Goal: Information Seeking & Learning: Learn about a topic

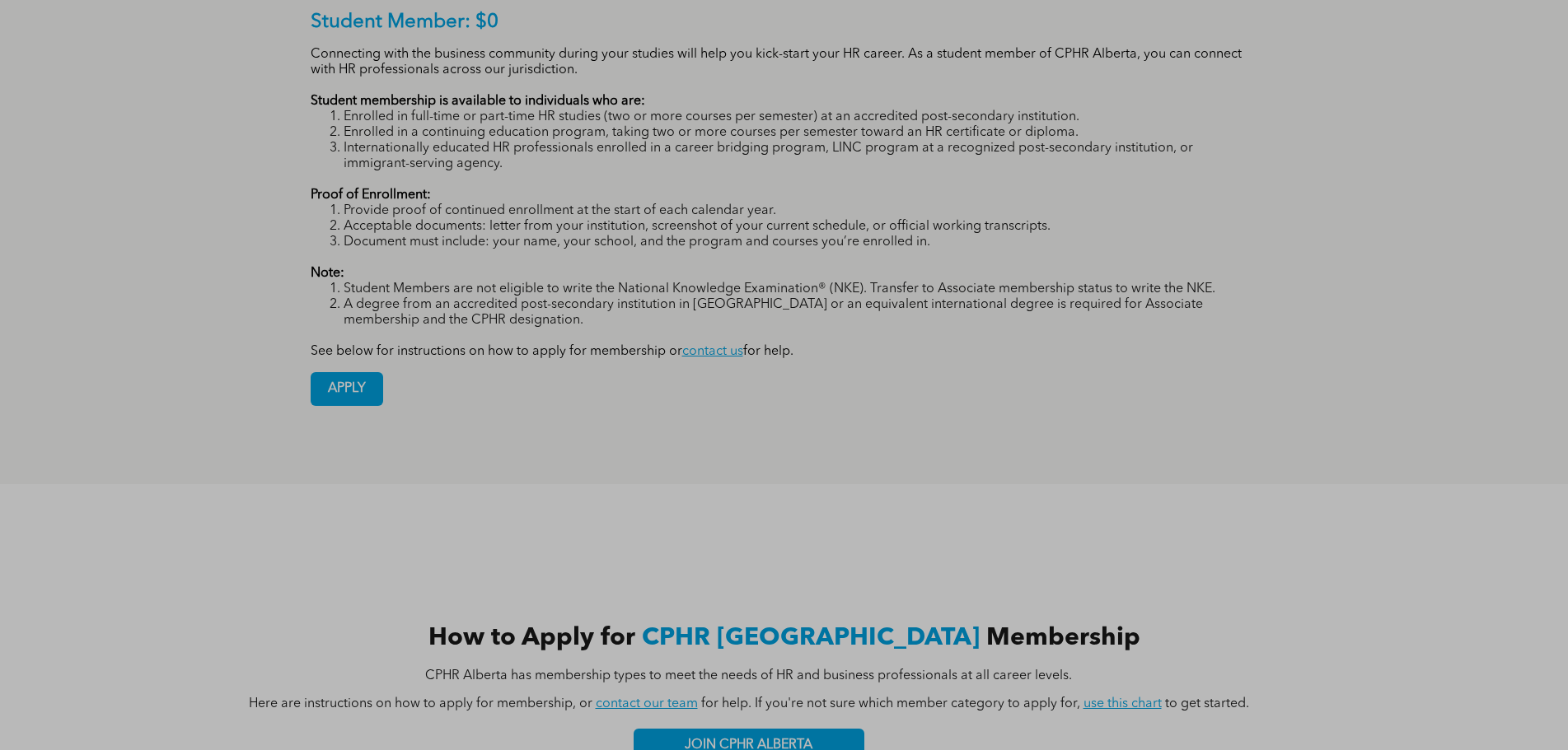
scroll to position [1071, 0]
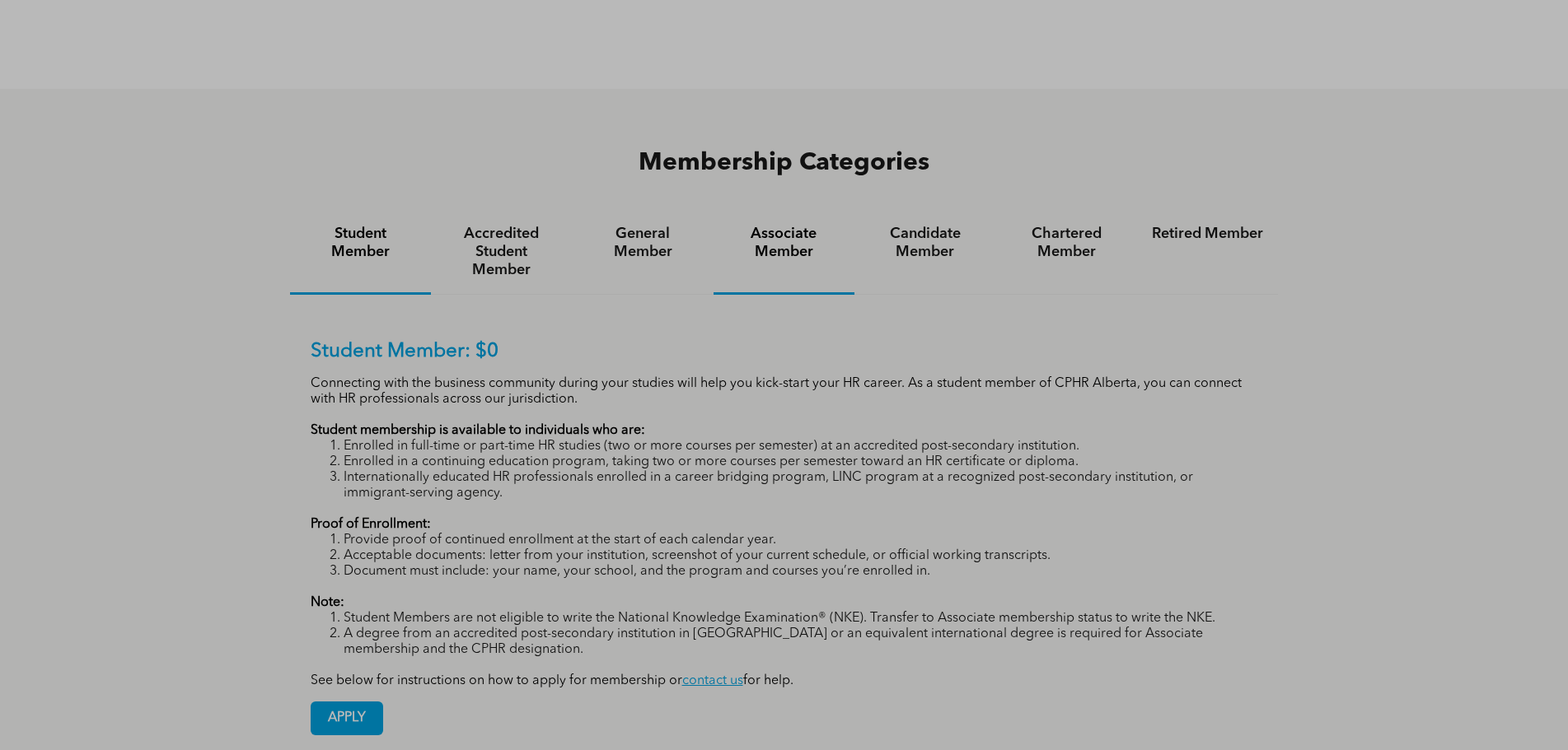
click at [802, 225] on h4 "Associate Member" at bounding box center [784, 243] width 111 height 36
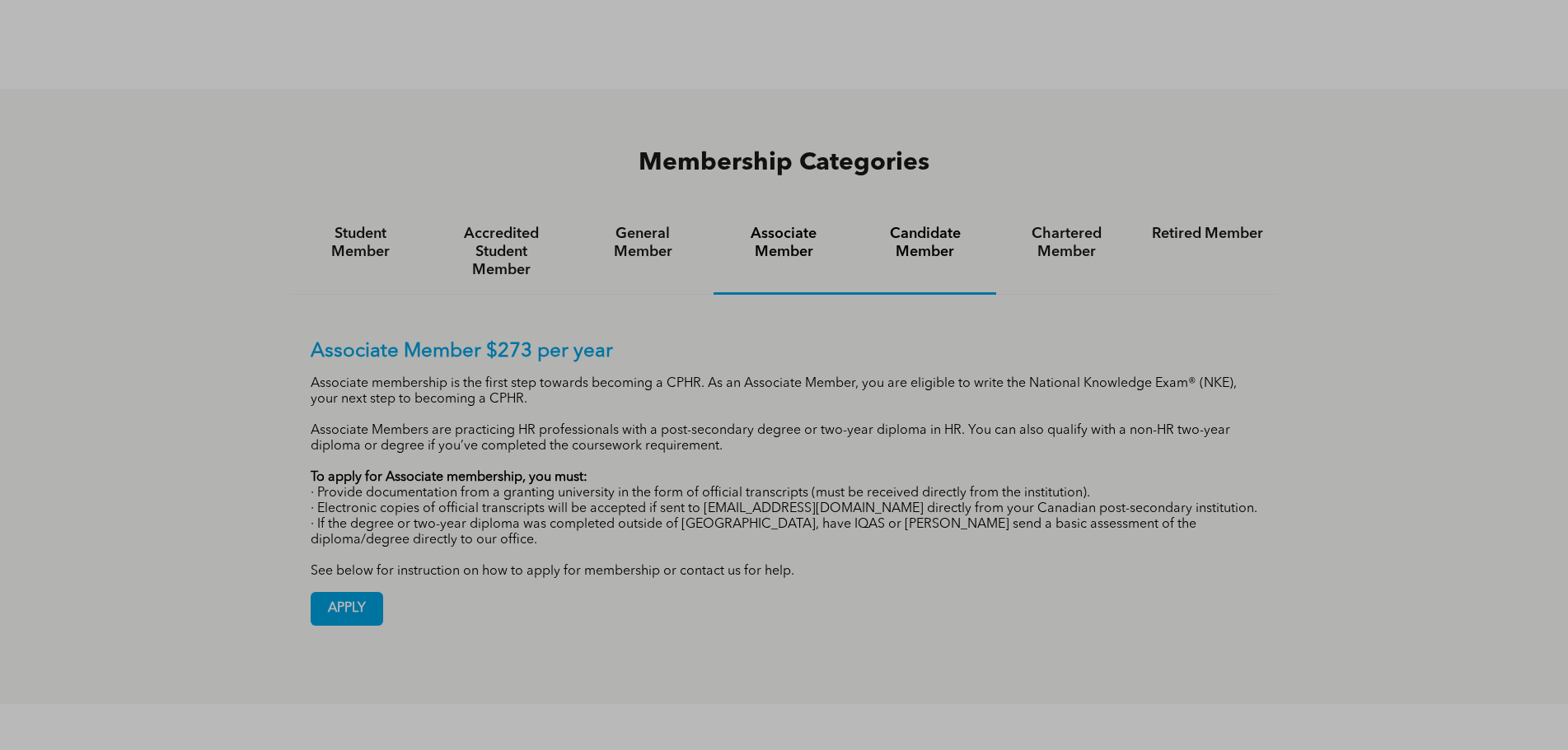
click at [943, 225] on h4 "Candidate Member" at bounding box center [925, 243] width 111 height 36
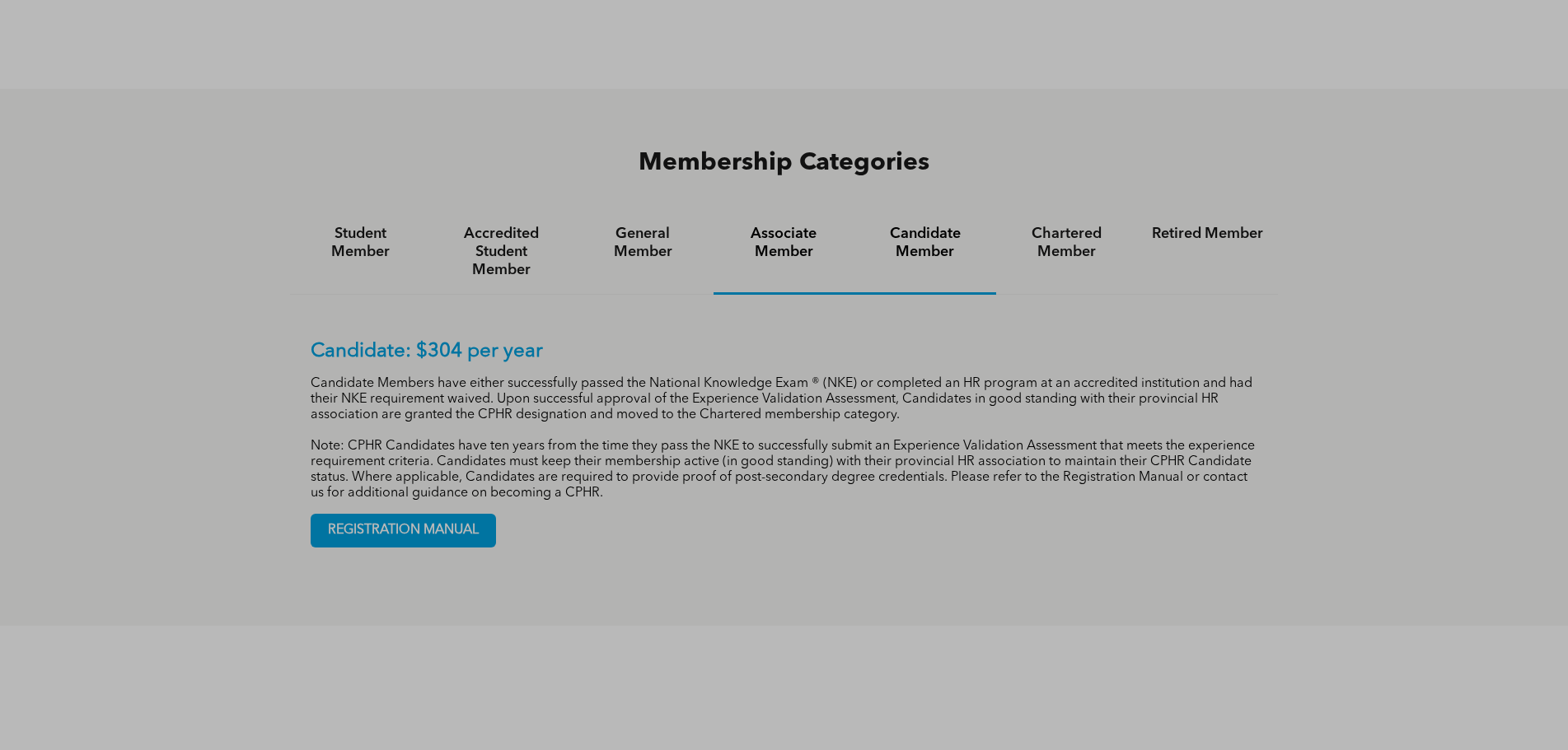
click at [766, 225] on h4 "Associate Member" at bounding box center [784, 243] width 111 height 36
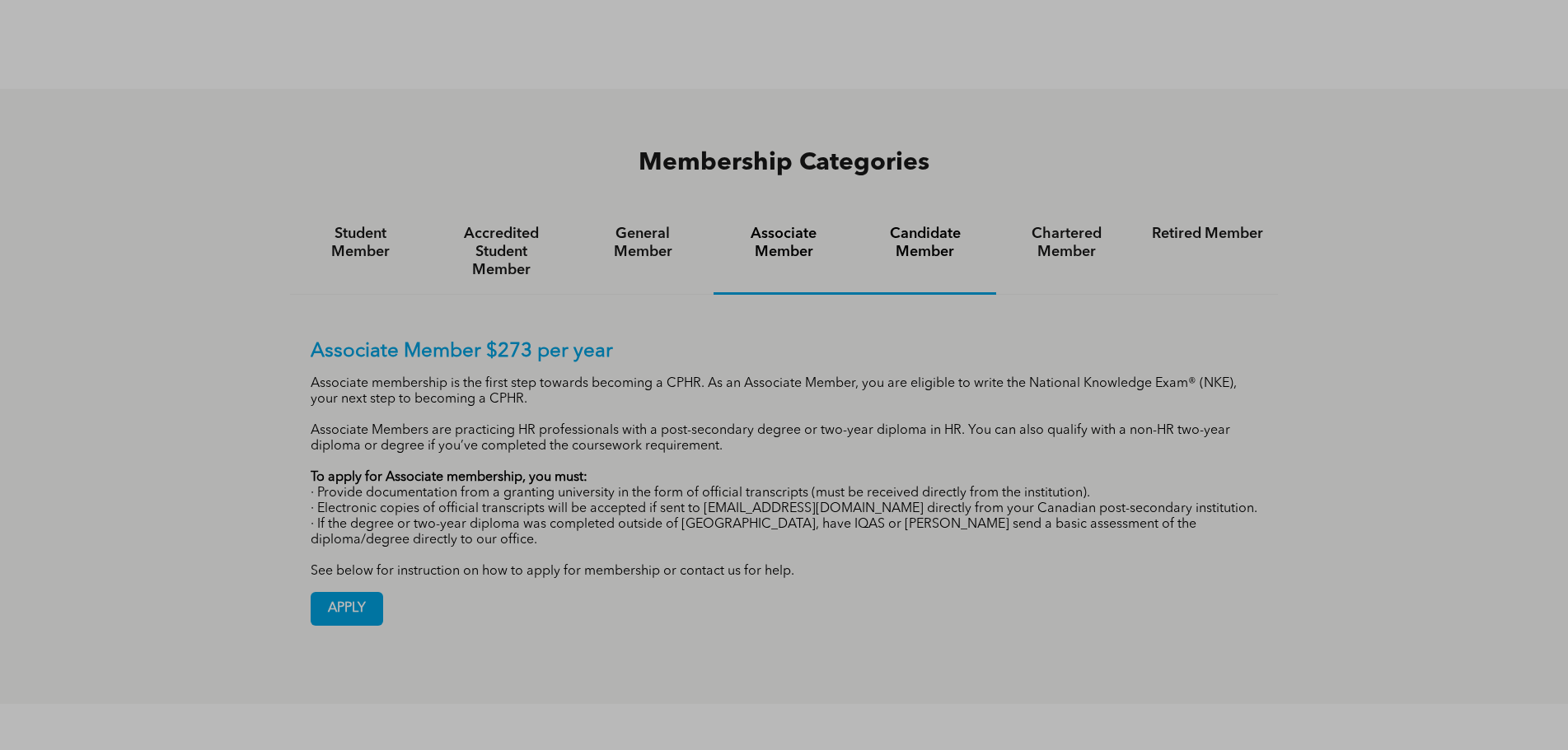
click at [928, 225] on h4 "Candidate Member" at bounding box center [925, 243] width 111 height 36
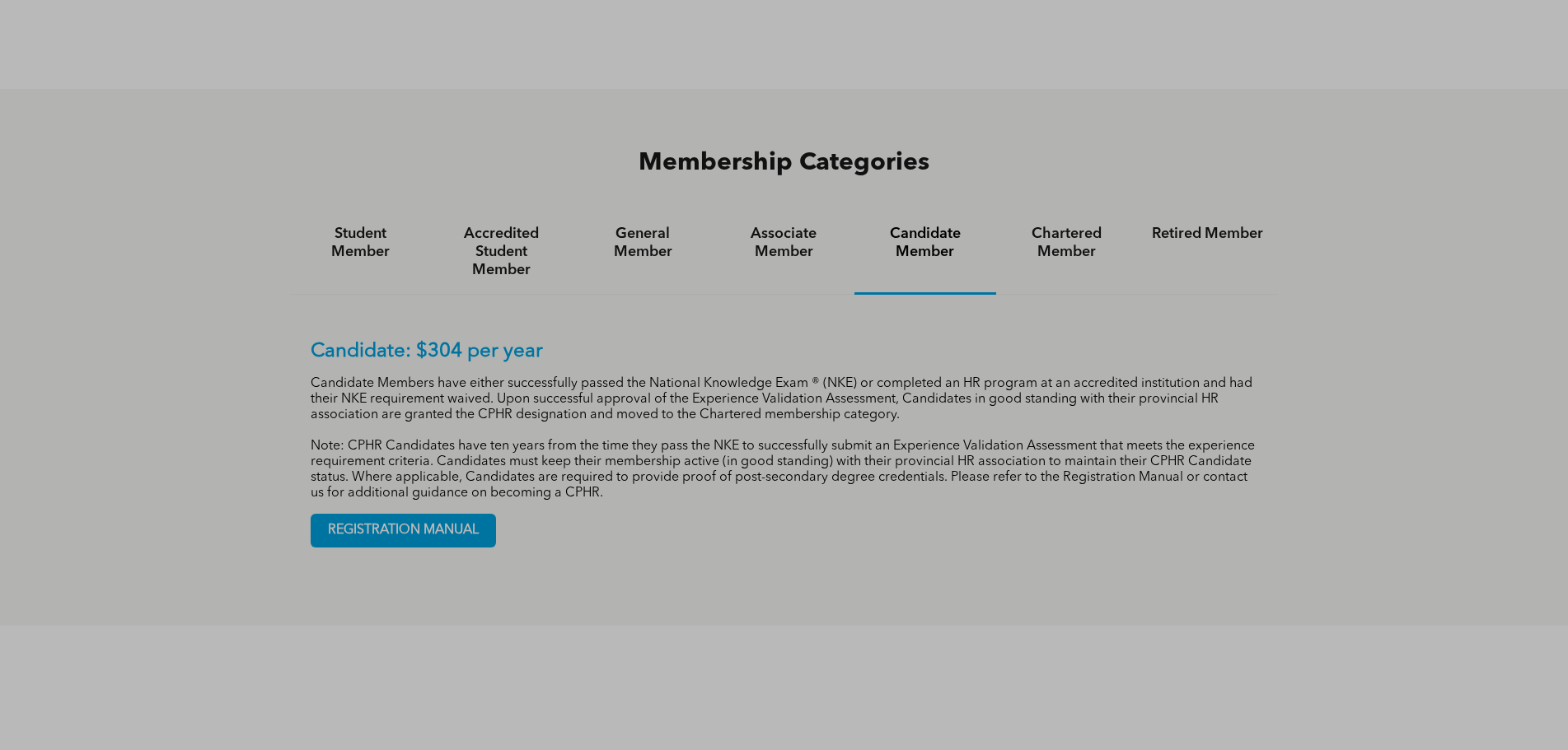
click at [294, 314] on div "Candidate: $304 per year Candidate Members have either successfully passed the …" at bounding box center [784, 431] width 989 height 274
click at [1070, 210] on div "Chartered Member" at bounding box center [1066, 253] width 141 height 85
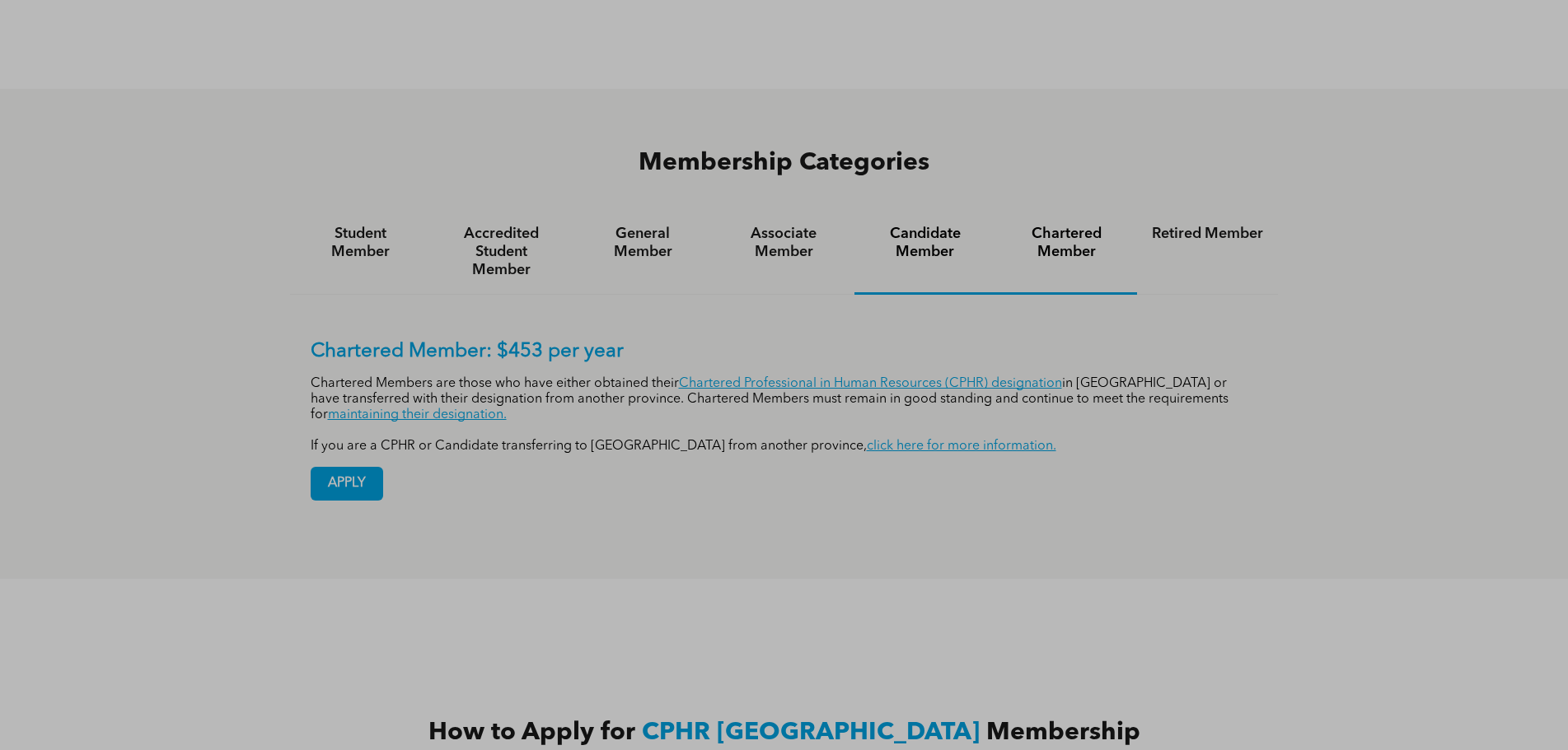
click at [965, 225] on h4 "Candidate Member" at bounding box center [925, 243] width 111 height 36
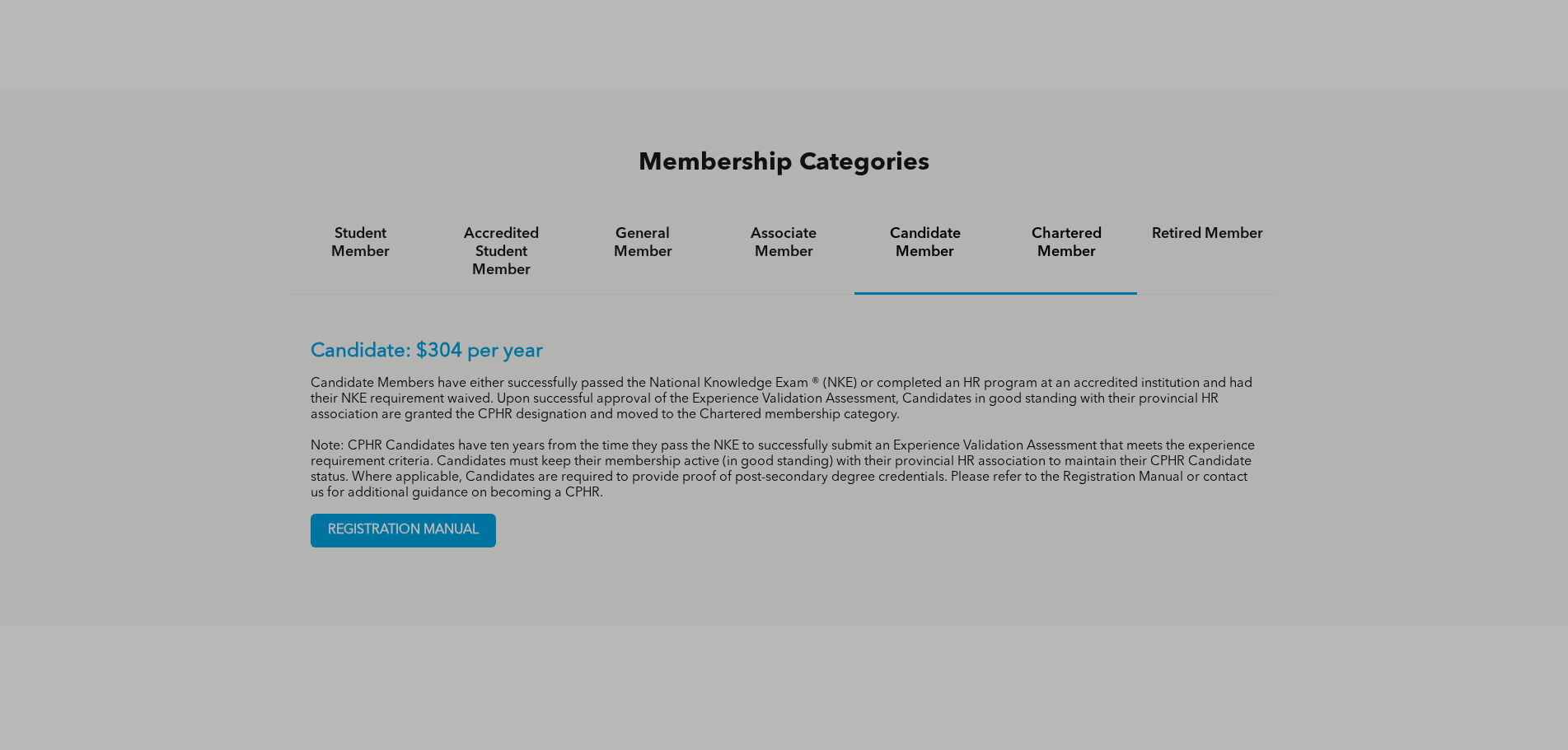
click at [1082, 210] on div "Chartered Member" at bounding box center [1066, 253] width 141 height 85
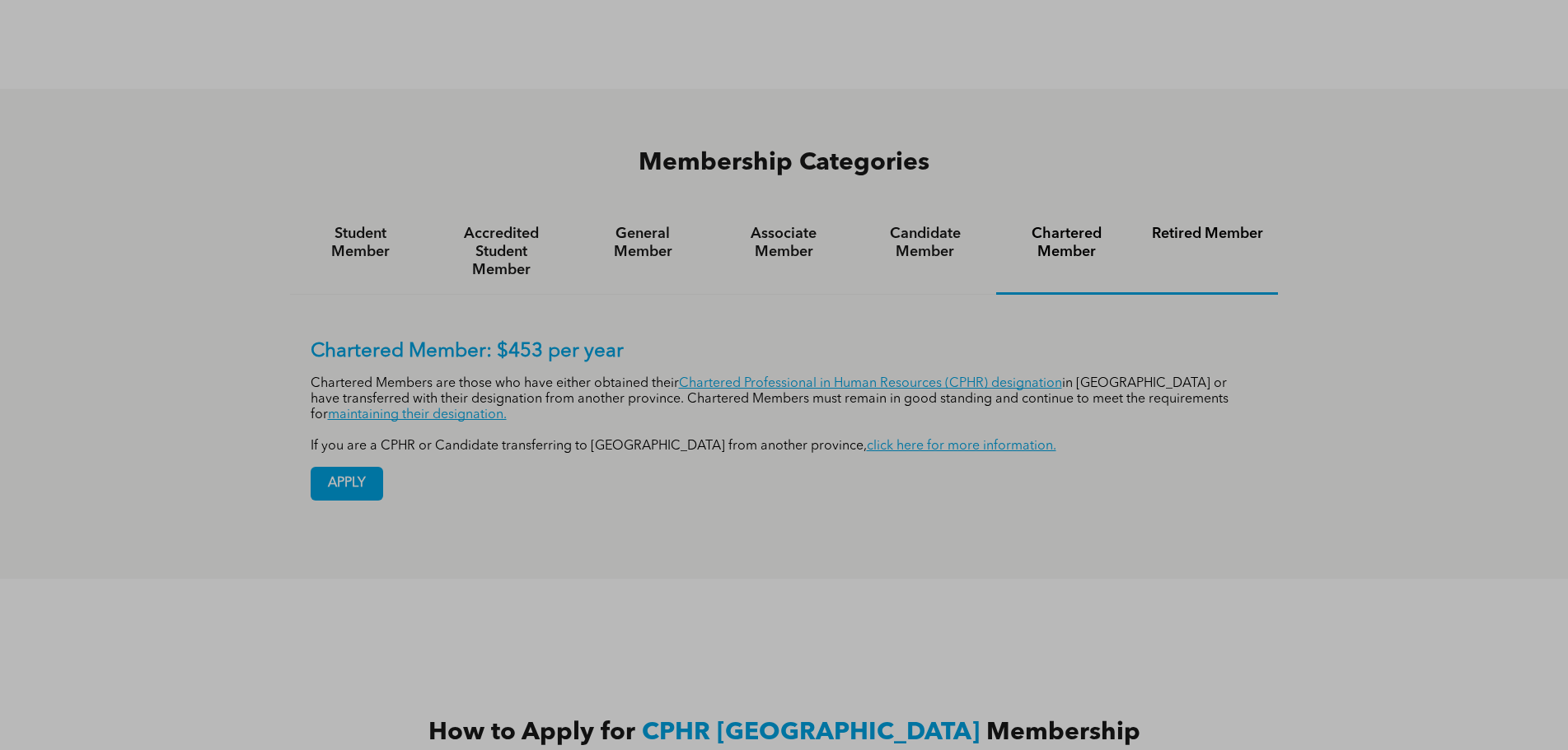
click at [1186, 225] on h4 "Retired Member" at bounding box center [1208, 233] width 111 height 18
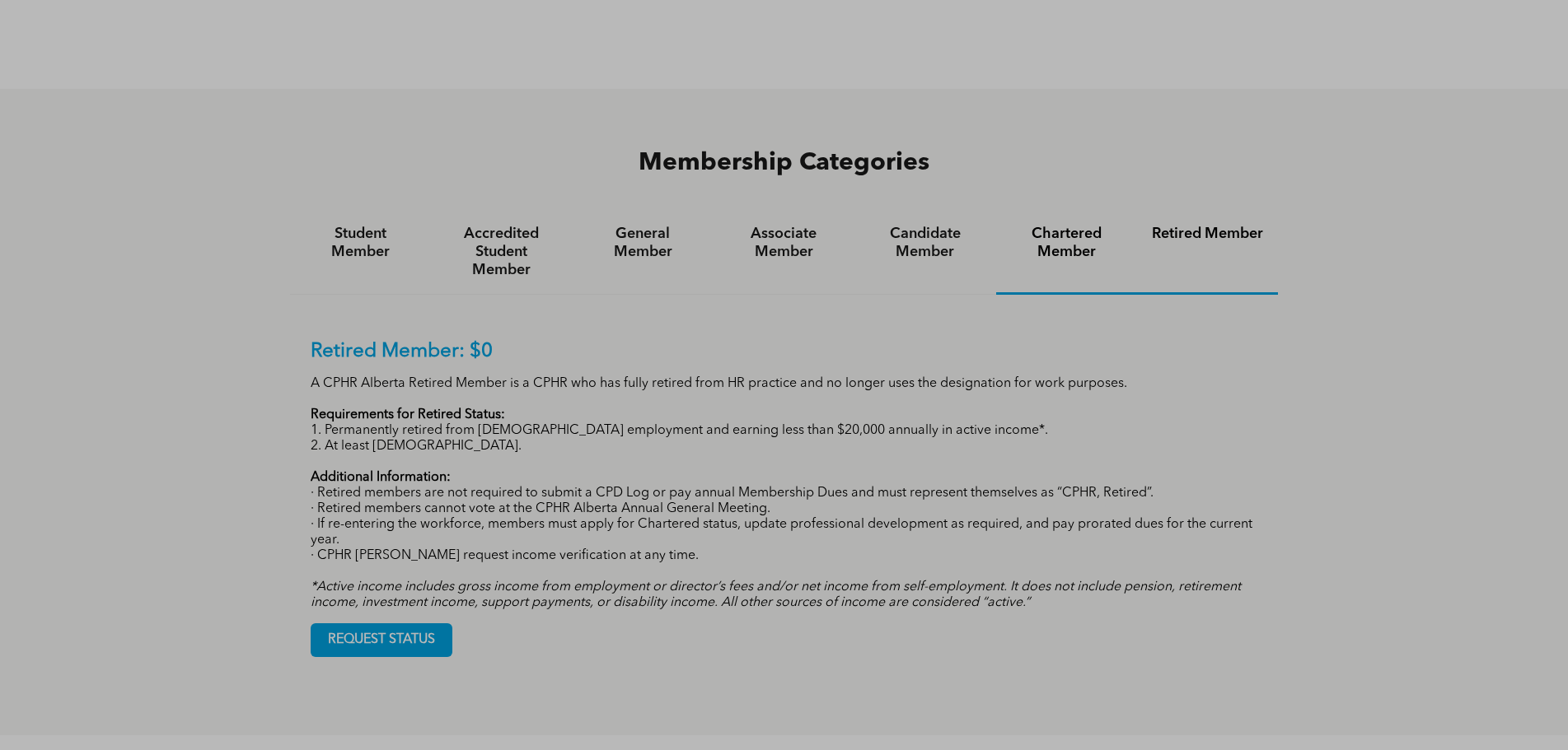
click at [1097, 225] on h4 "Chartered Member" at bounding box center [1066, 243] width 111 height 36
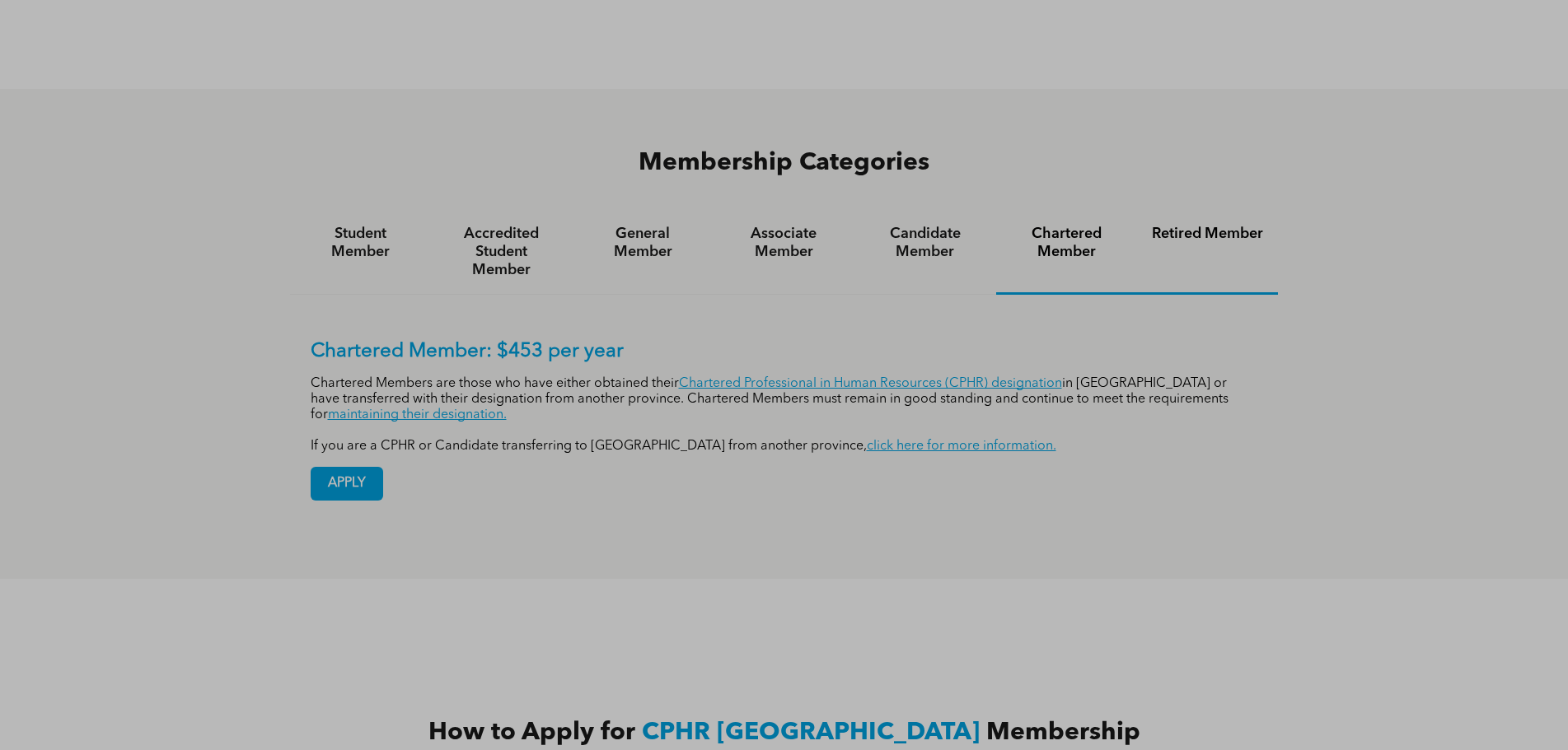
click at [1222, 225] on h4 "Retired Member" at bounding box center [1208, 233] width 111 height 18
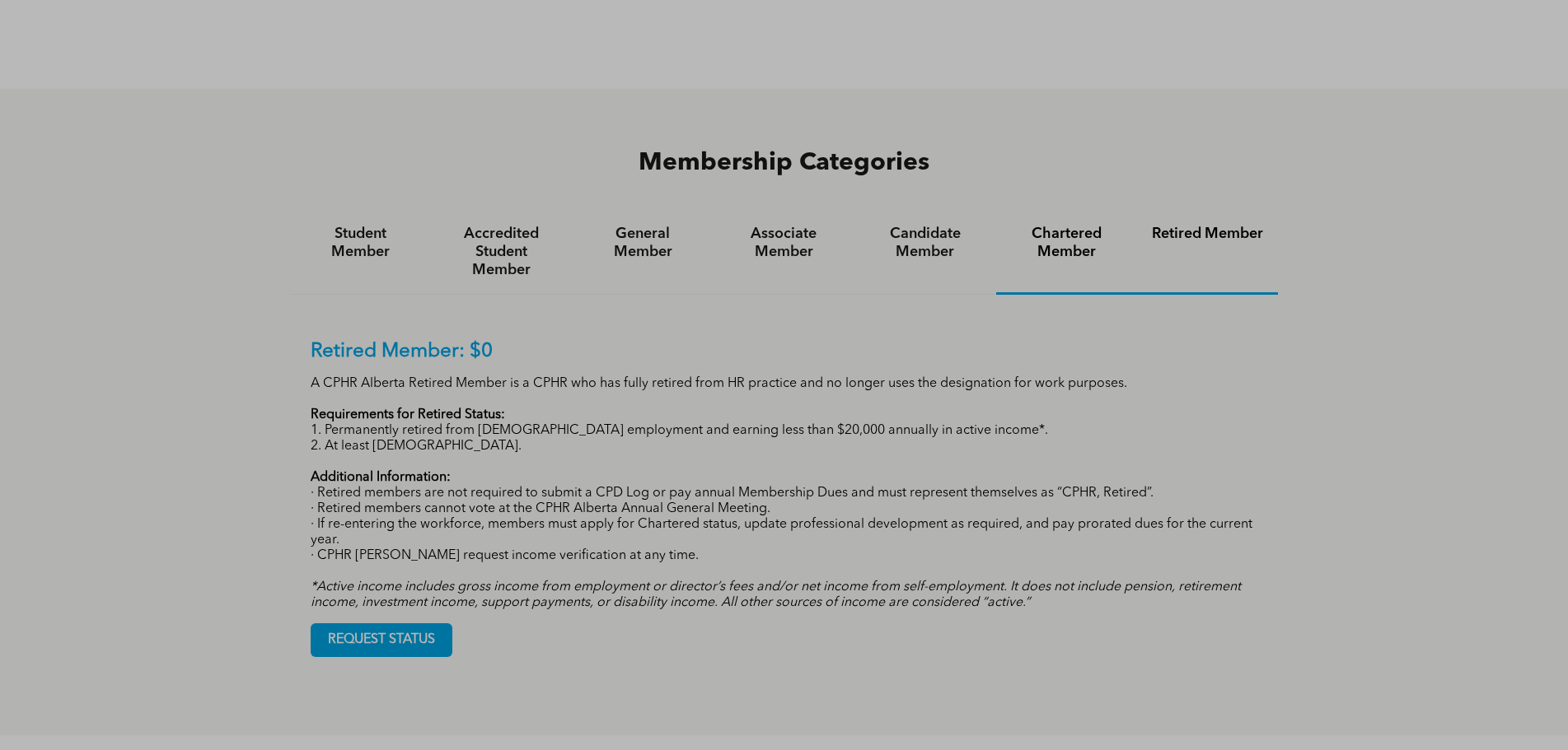
click at [1090, 225] on h4 "Chartered Member" at bounding box center [1066, 243] width 111 height 36
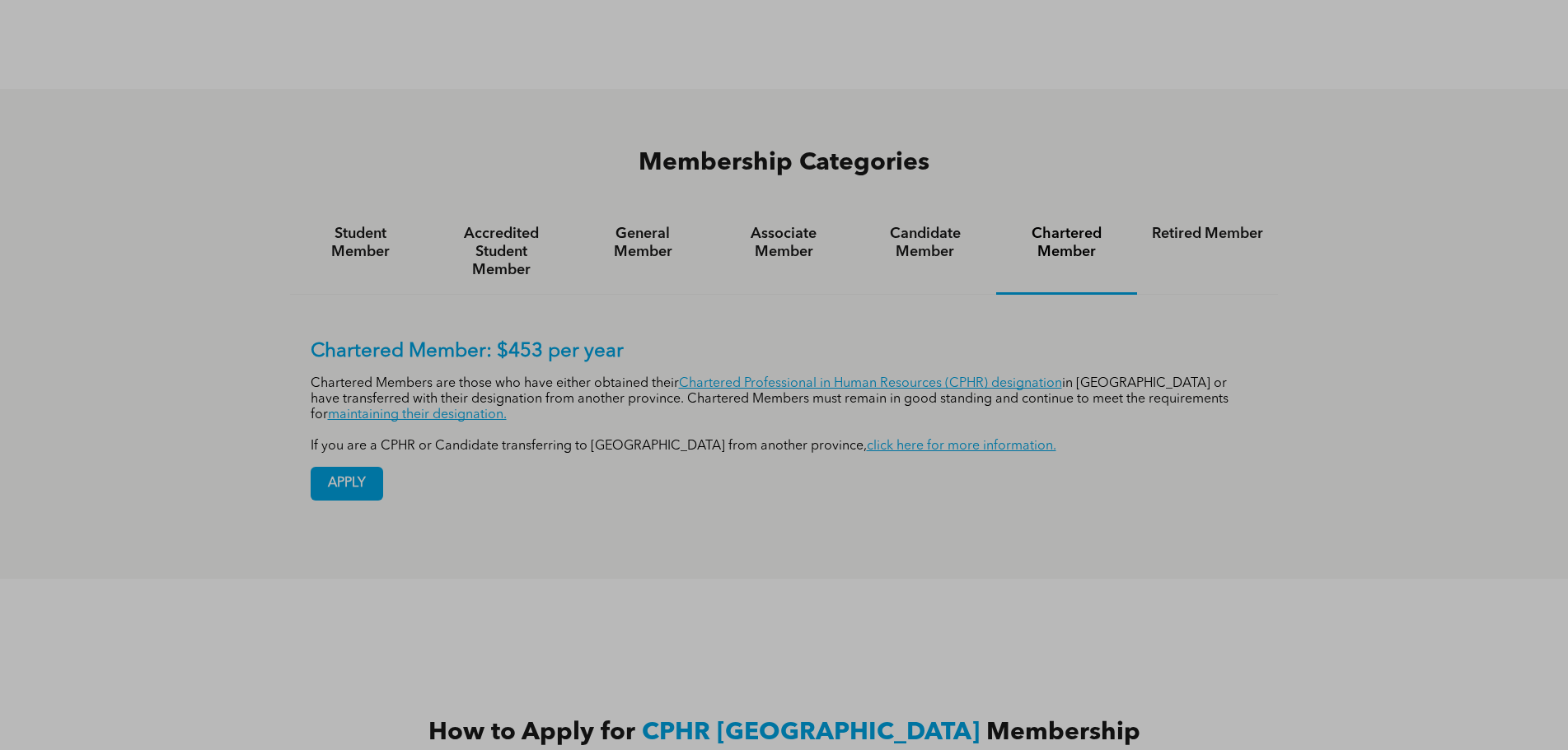
click at [812, 439] on div "Chartered Member: $453 per year Chartered Members are those who have either obt…" at bounding box center [784, 408] width 989 height 227
click at [523, 376] on p "Chartered Members are those who have either obtained their Chartered Profession…" at bounding box center [784, 399] width 947 height 47
click at [750, 376] on p "Chartered Members are those who have either obtained their Chartered Profession…" at bounding box center [784, 399] width 947 height 47
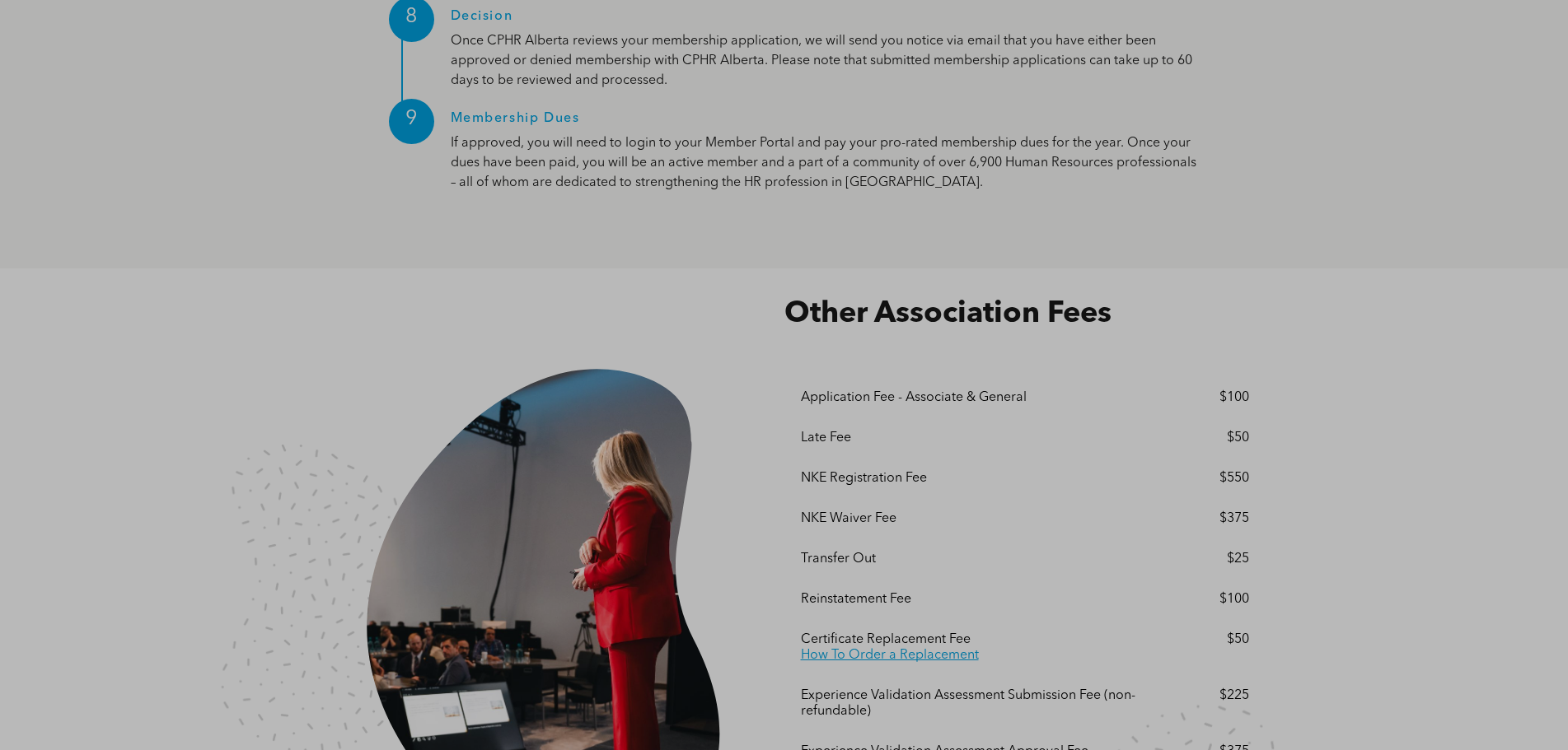
scroll to position [2635, 0]
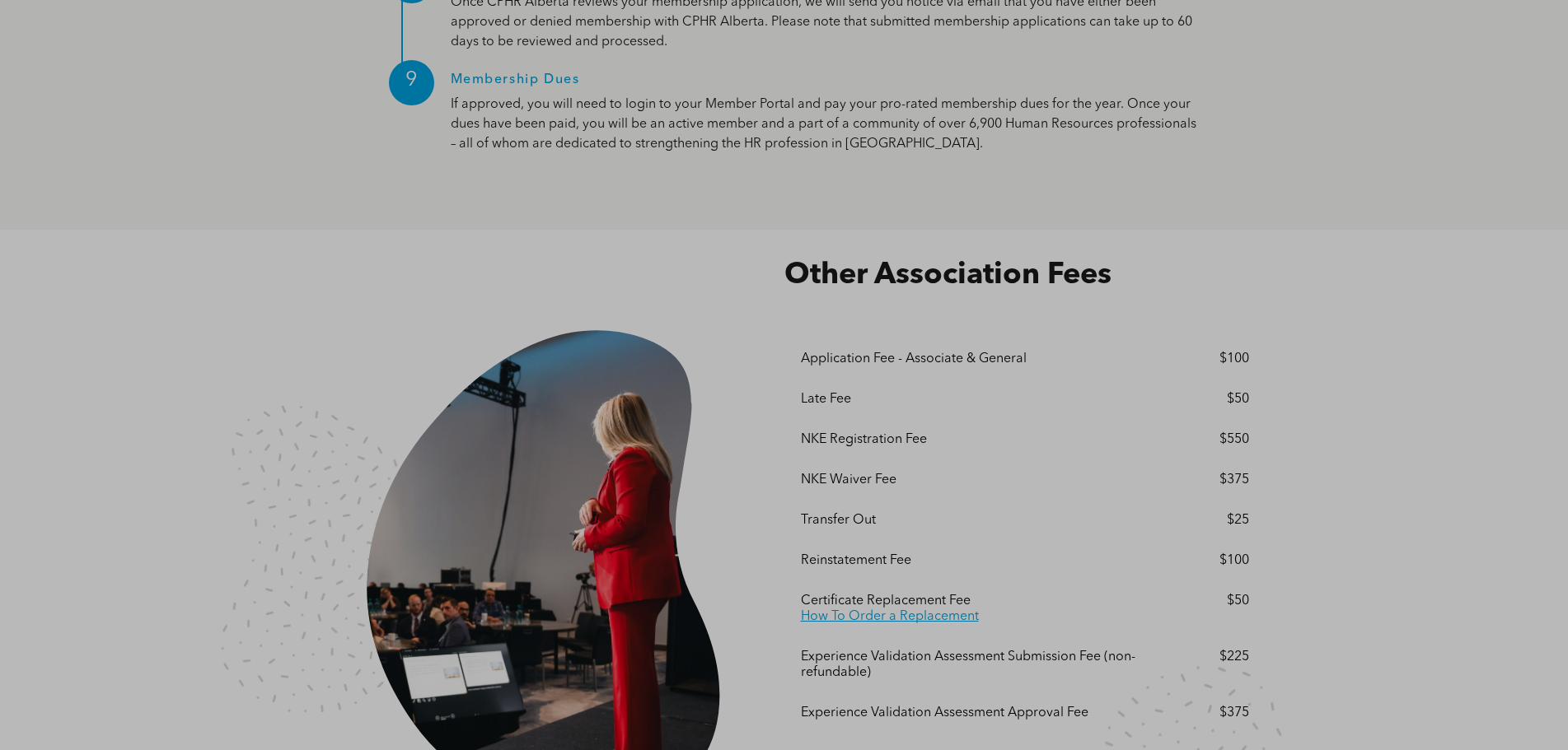
click at [1231, 553] on div "$100" at bounding box center [1203, 561] width 89 height 15
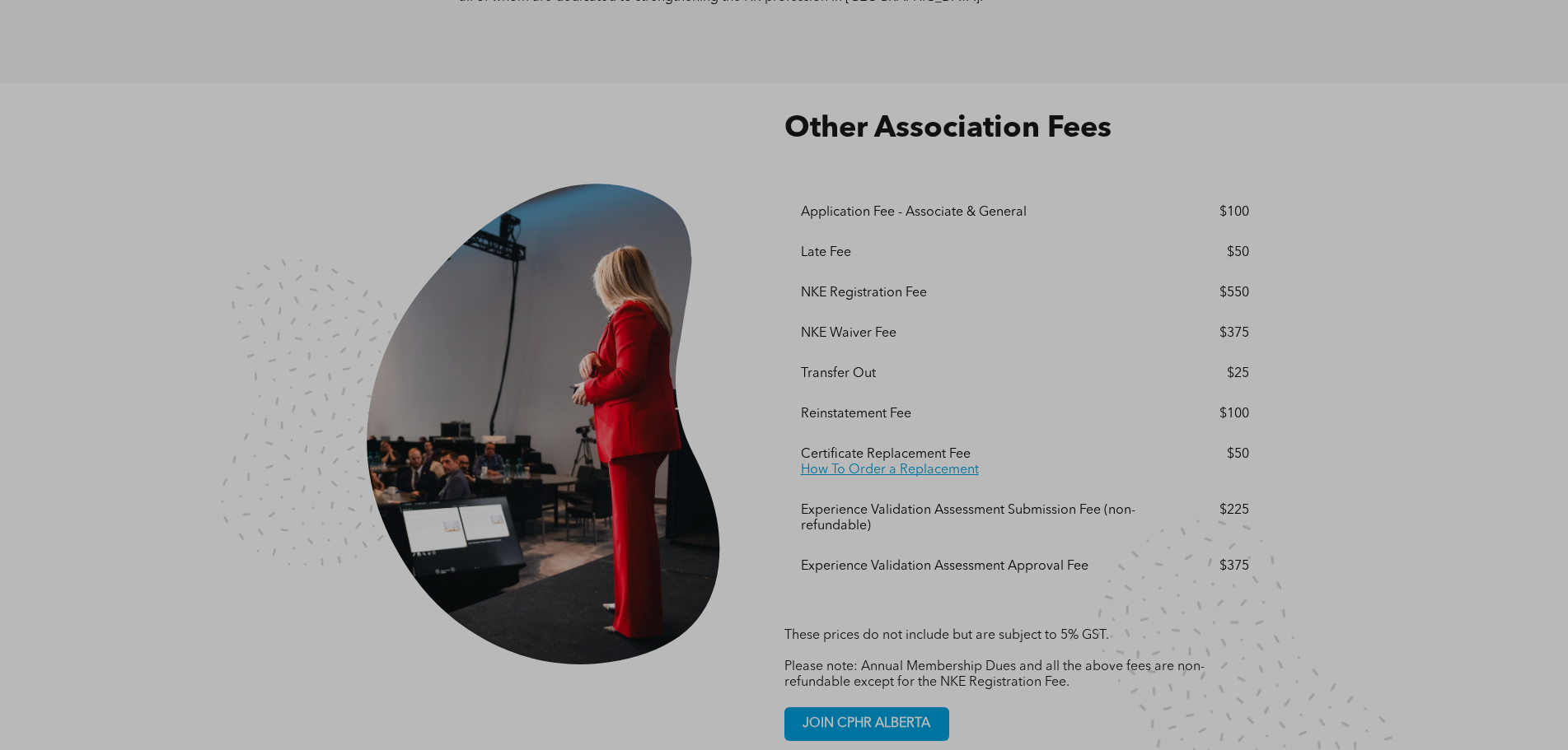
scroll to position [2752, 0]
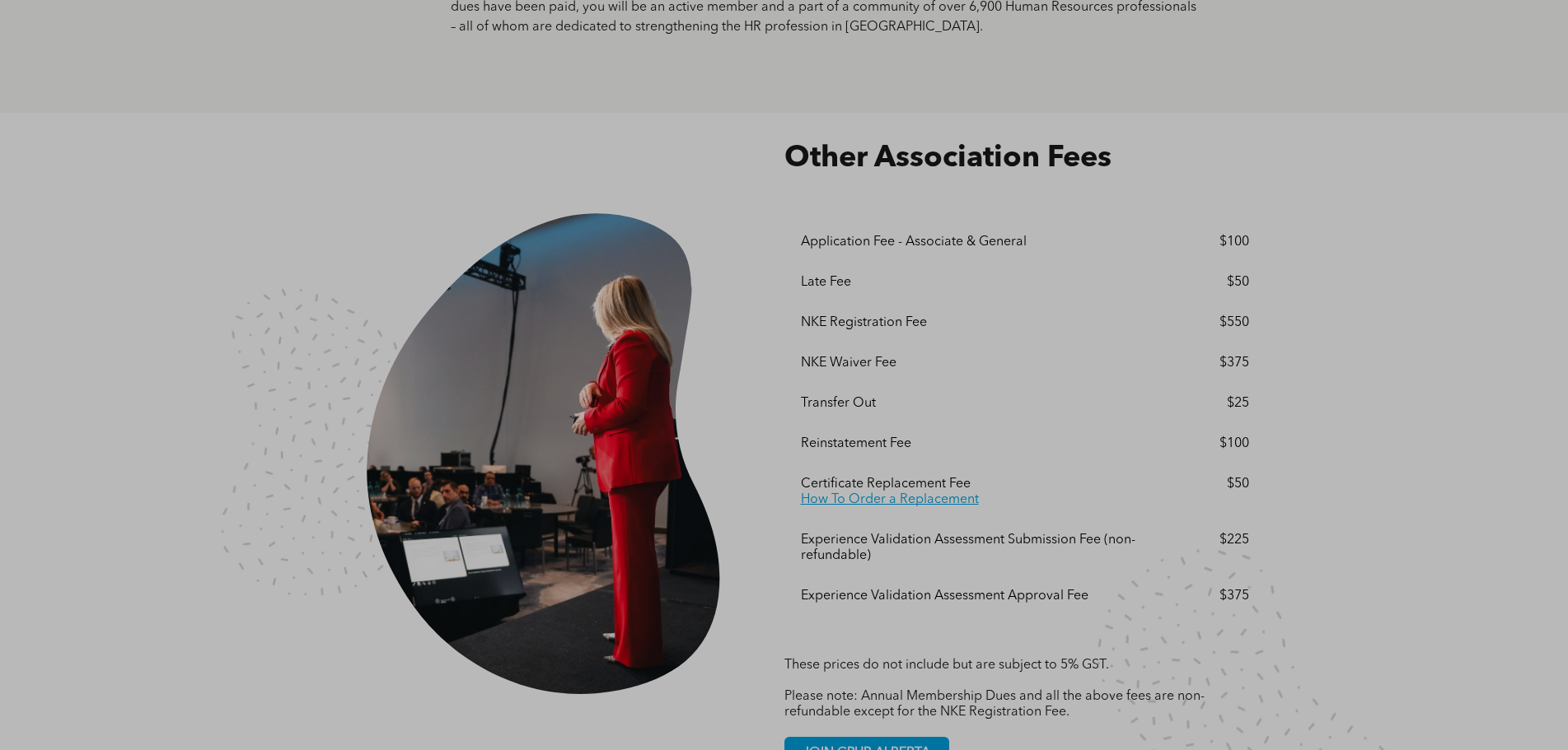
click at [898, 436] on div "Reinstatement Fee" at bounding box center [977, 444] width 355 height 15
click at [864, 436] on div "Reinstatement Fee" at bounding box center [977, 444] width 355 height 15
